Goal: Navigation & Orientation: Go to known website

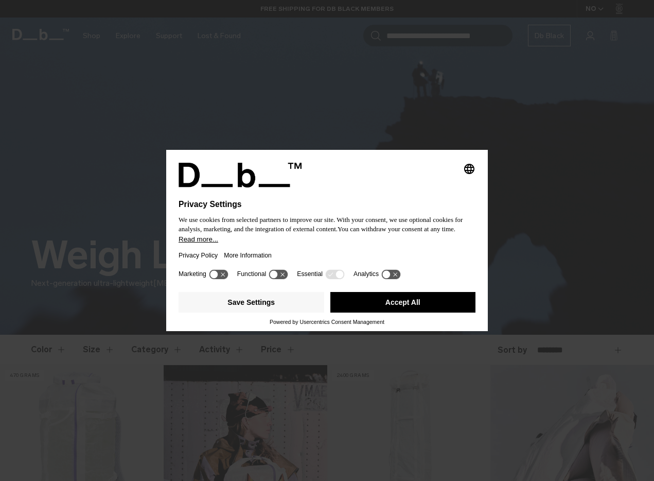
click at [399, 313] on button "Accept All" at bounding box center [404, 302] width 146 height 21
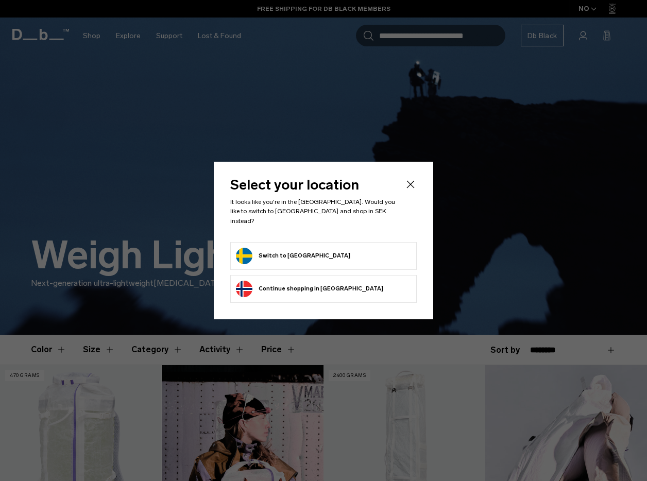
scroll to position [2, 0]
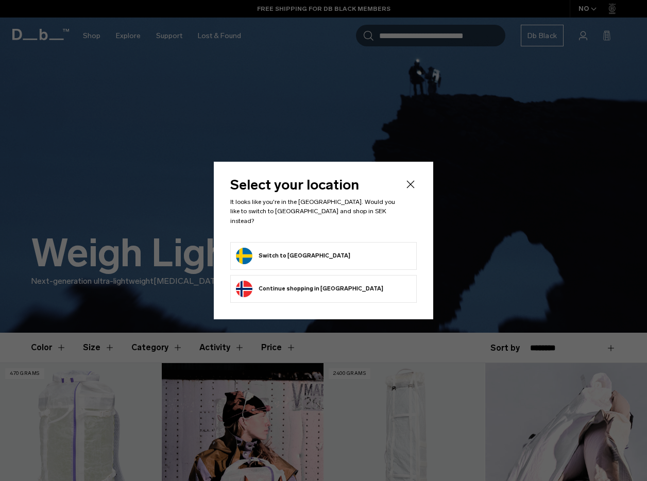
click at [346, 258] on form "Switch to Sweden" at bounding box center [323, 256] width 175 height 16
click at [330, 254] on form "Switch to Sweden" at bounding box center [323, 256] width 175 height 16
click at [292, 251] on button "Switch to Sweden" at bounding box center [293, 256] width 114 height 16
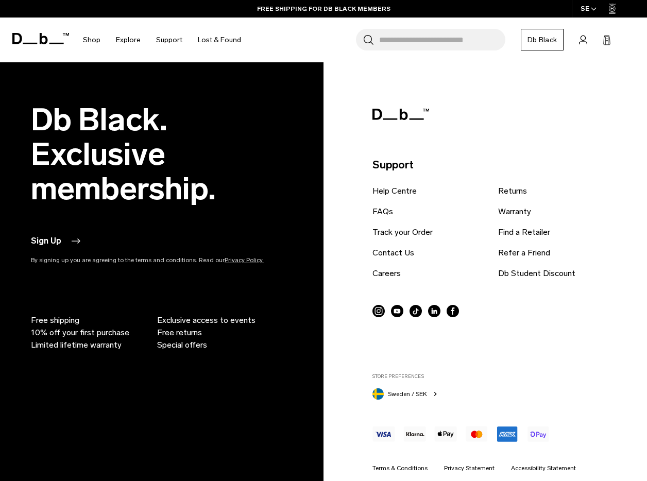
scroll to position [1123, 0]
